Goal: Task Accomplishment & Management: Use online tool/utility

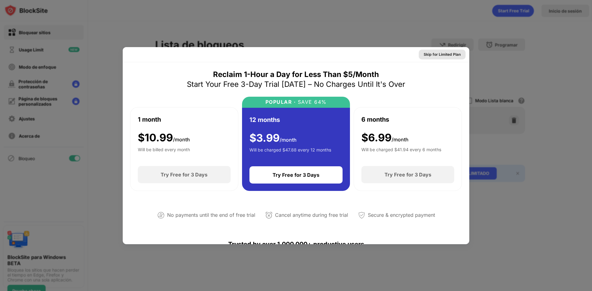
click at [457, 51] on div "Skip for Limited Plan" at bounding box center [442, 55] width 47 height 10
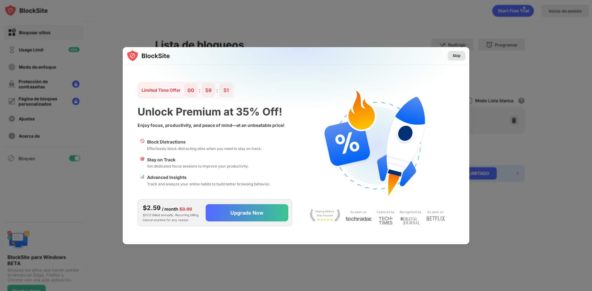
click at [453, 55] on div "Skip" at bounding box center [457, 56] width 8 height 6
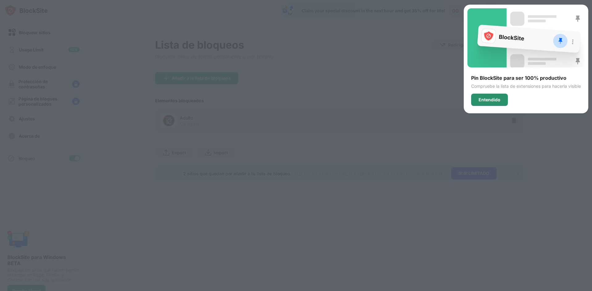
click at [496, 94] on div "Entendido" at bounding box center [489, 100] width 37 height 12
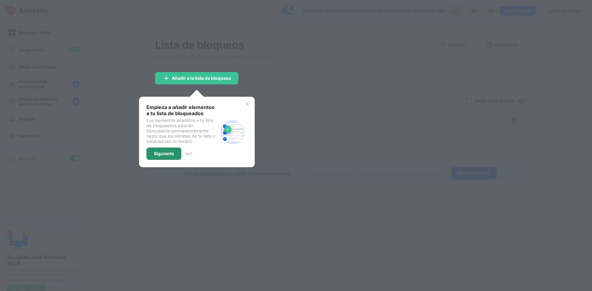
click at [167, 151] on div "Siguiente" at bounding box center [164, 154] width 35 height 12
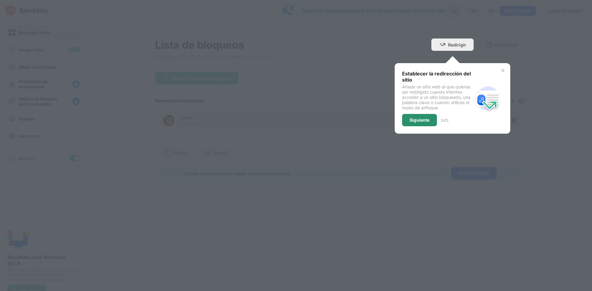
click at [429, 122] on div "Siguiente" at bounding box center [420, 120] width 20 height 5
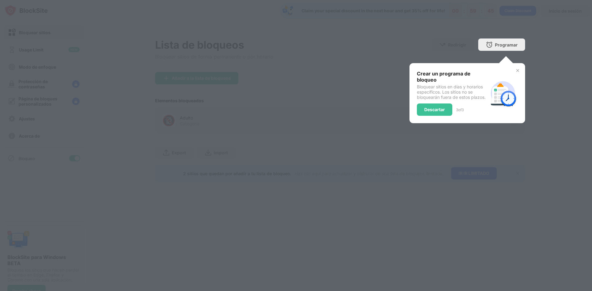
click at [430, 116] on div "Crear un programa de bloqueo Bloquear sitios en días y horarios específicos. Lo…" at bounding box center [468, 93] width 116 height 60
click at [433, 107] on div "Descartar" at bounding box center [434, 110] width 35 height 12
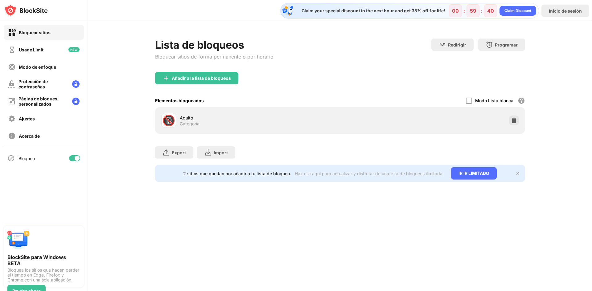
click at [168, 121] on div "🔞" at bounding box center [168, 120] width 13 height 13
